Goal: Check status: Check status

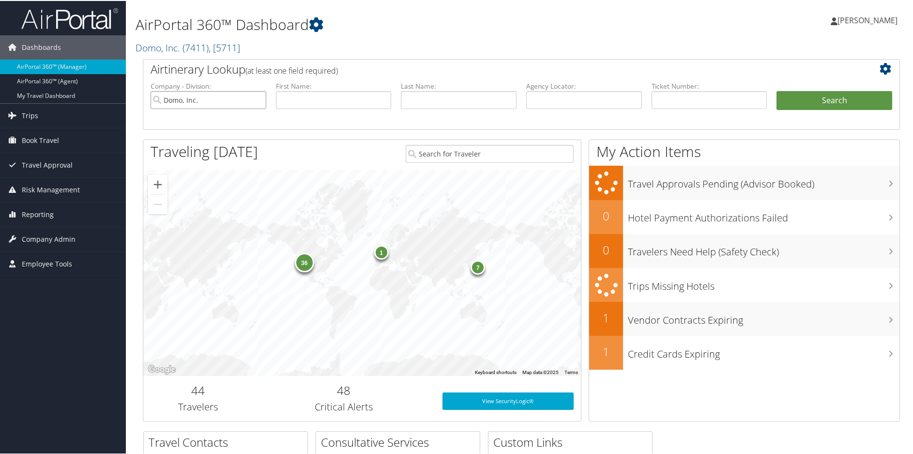
click at [258, 94] on input "Domo, Inc." at bounding box center [209, 99] width 116 height 18
click at [557, 100] on input "text" at bounding box center [584, 99] width 116 height 18
paste input "DXEFHA"
type input "DXEFHA"
click at [799, 98] on button "Search" at bounding box center [835, 99] width 116 height 19
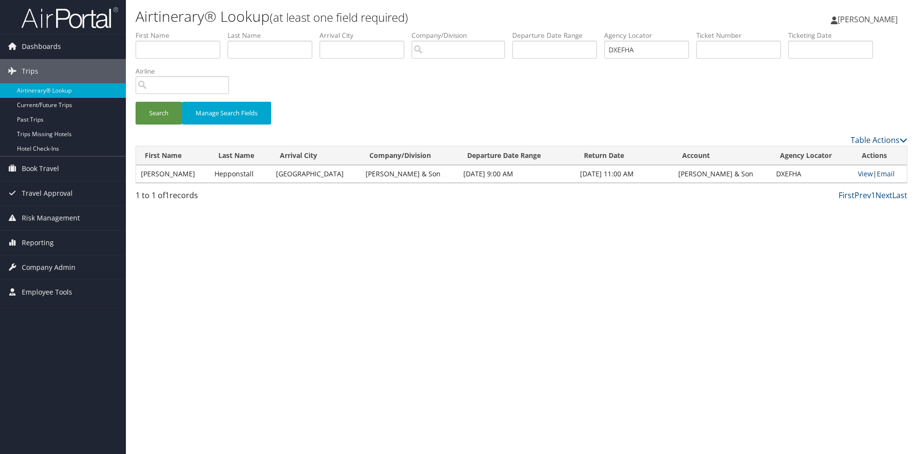
click at [532, 272] on div "Airtinerary® Lookup (at least one field required) Sharonica Roby Sharonica Roby…" at bounding box center [521, 227] width 791 height 454
click at [858, 173] on link "View" at bounding box center [865, 173] width 15 height 9
drag, startPoint x: 660, startPoint y: 51, endPoint x: 412, endPoint y: 56, distance: 247.9
click at [440, 31] on ul "First Name Last Name Departure City Arrival City Company/Division Airport/City …" at bounding box center [522, 31] width 772 height 0
click at [309, 100] on div "Search Manage Search Fields" at bounding box center [521, 83] width 786 height 104
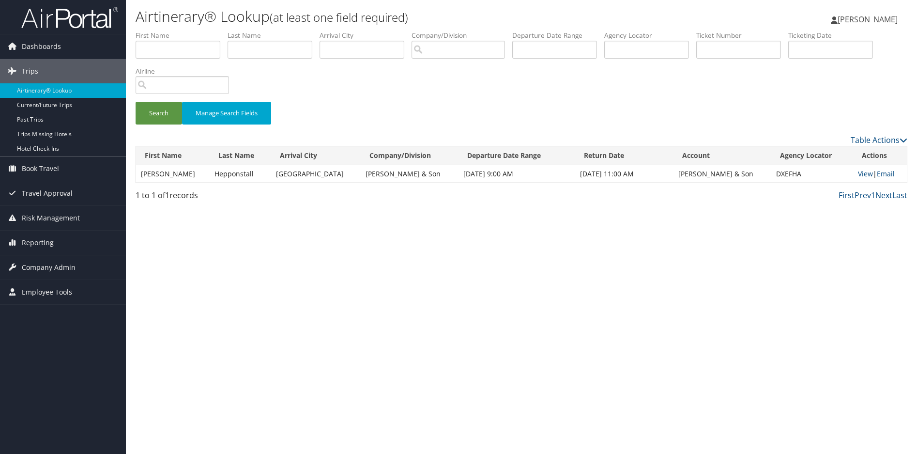
click at [380, 327] on div "Airtinerary® Lookup (at least one field required) Sharonica Roby Sharonica Roby…" at bounding box center [521, 227] width 791 height 454
click at [448, 290] on div "Airtinerary® Lookup (at least one field required) Sharonica Roby Sharonica Roby…" at bounding box center [521, 227] width 791 height 454
click at [425, 330] on div "Airtinerary® Lookup (at least one field required) Sharonica Roby Sharonica Roby…" at bounding box center [521, 227] width 791 height 454
click at [451, 104] on div "Search Manage Search Fields" at bounding box center [521, 118] width 786 height 32
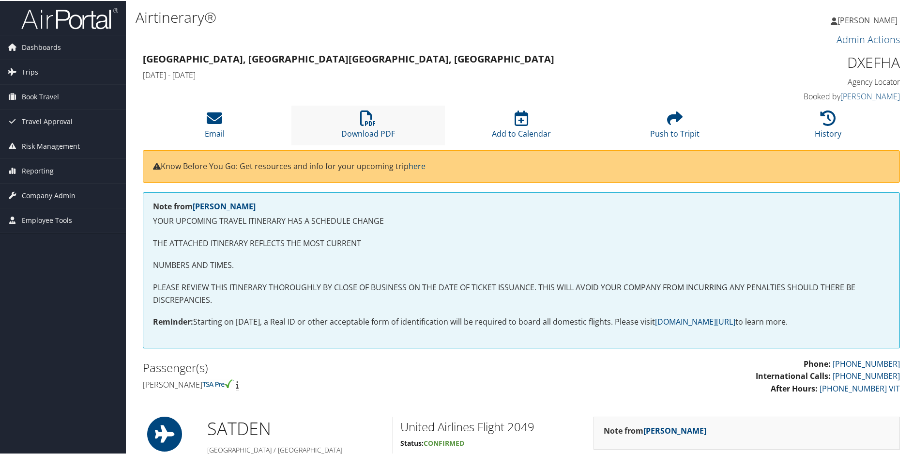
click at [365, 127] on li "Download PDF" at bounding box center [367, 124] width 153 height 39
